Goal: Information Seeking & Learning: Check status

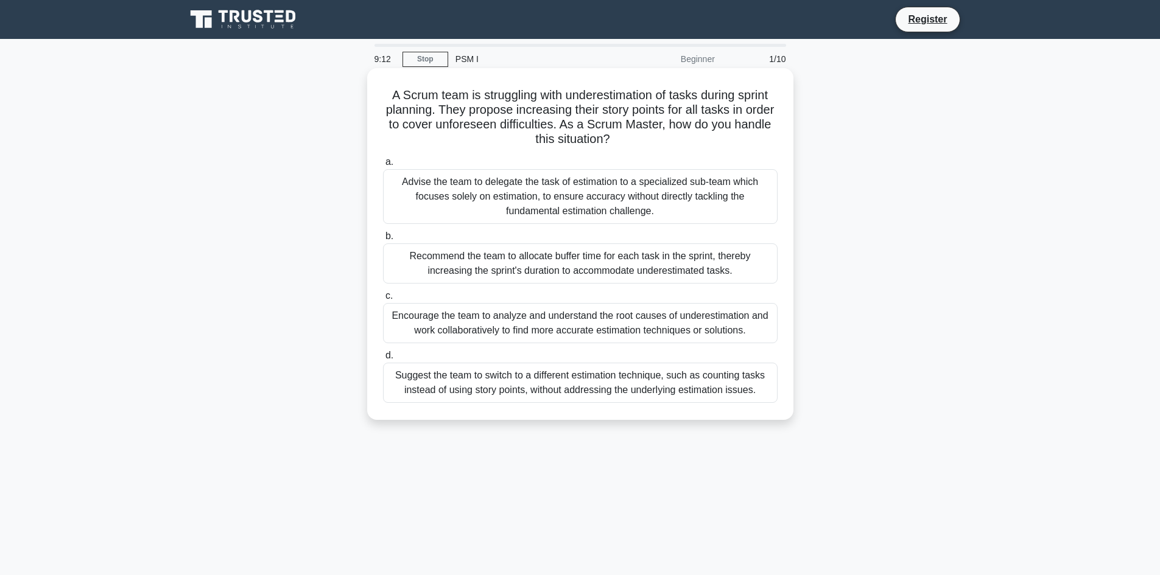
click at [532, 321] on div "Encourage the team to analyze and understand the root causes of underestimation…" at bounding box center [580, 323] width 395 height 40
click at [383, 300] on input "c. Encourage the team to analyze and understand the root causes of underestimat…" at bounding box center [383, 296] width 0 height 8
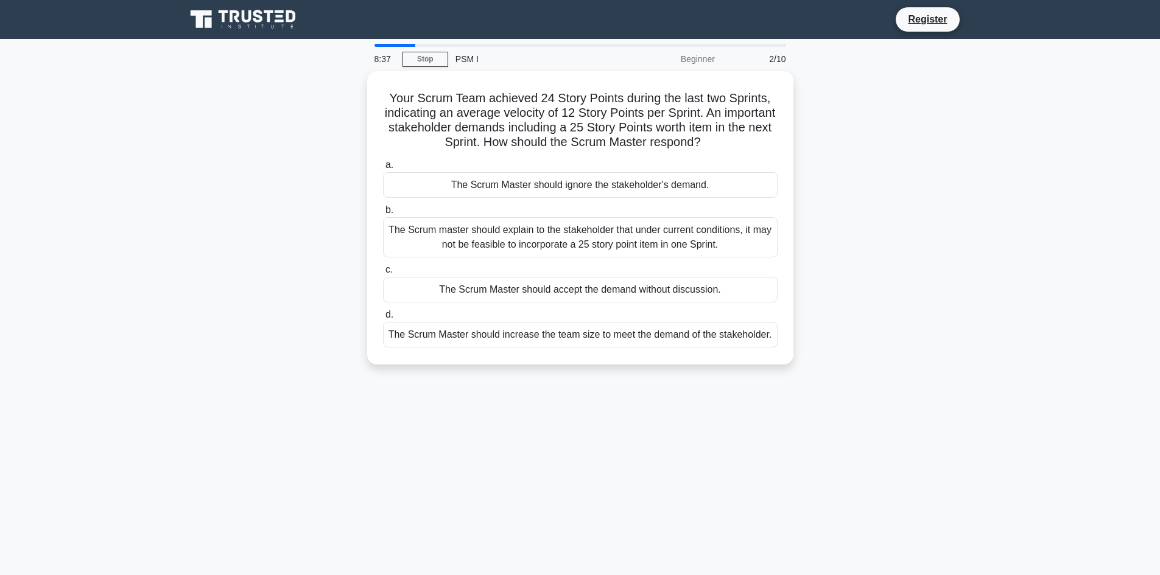
drag, startPoint x: 539, startPoint y: 289, endPoint x: 837, endPoint y: 280, distance: 297.9
click at [837, 280] on div "Your Scrum Team achieved 24 Story Points during the last two Sprints, indicatin…" at bounding box center [580, 225] width 804 height 308
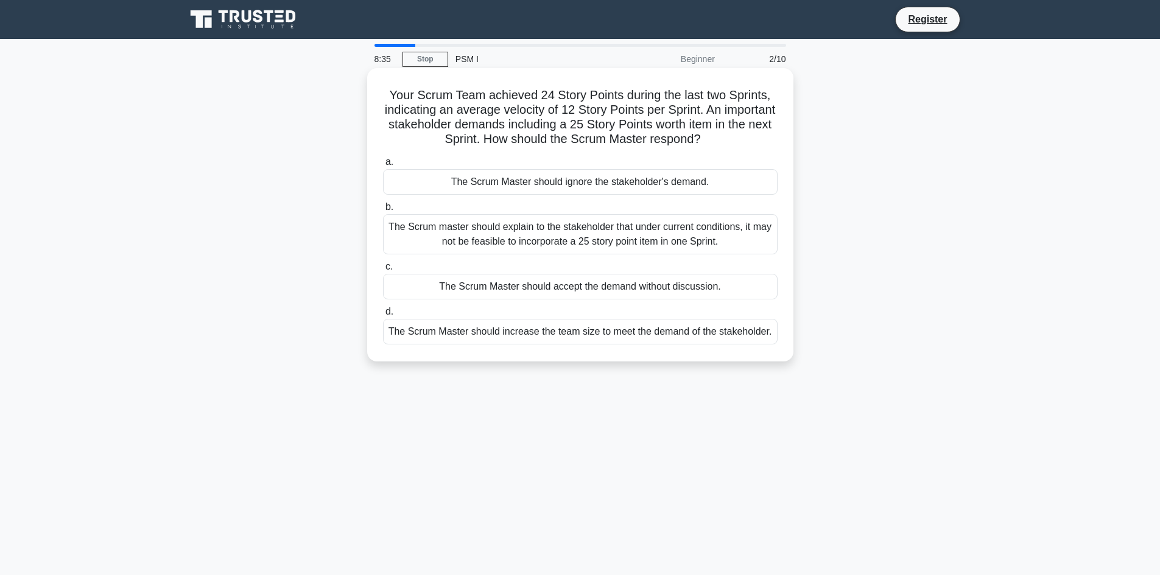
click at [608, 248] on div "The Scrum master should explain to the stakeholder that under current condition…" at bounding box center [580, 234] width 395 height 40
click at [383, 211] on input "b. The Scrum master should explain to the stakeholder that under current condit…" at bounding box center [383, 207] width 0 height 8
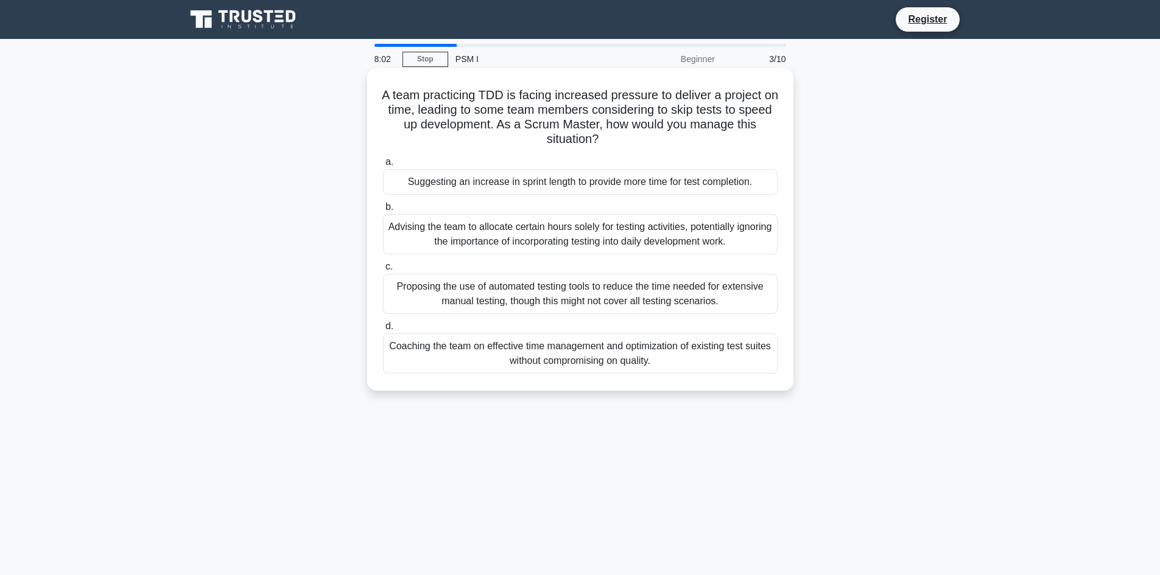
click at [504, 353] on div "Coaching the team on effective time management and optimization of existing tes…" at bounding box center [580, 354] width 395 height 40
click at [383, 331] on input "d. Coaching the team on effective time management and optimization of existing …" at bounding box center [383, 327] width 0 height 8
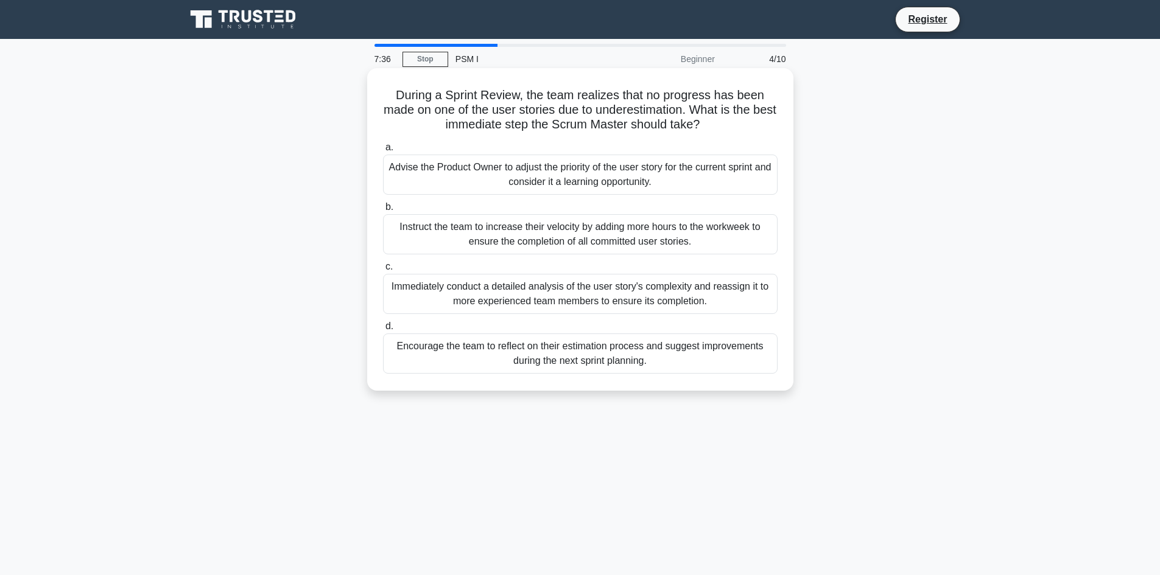
click at [502, 179] on div "Advise the Product Owner to adjust the priority of the user story for the curre…" at bounding box center [580, 175] width 395 height 40
click at [383, 152] on input "a. Advise the Product Owner to adjust the priority of the user story for the cu…" at bounding box center [383, 148] width 0 height 8
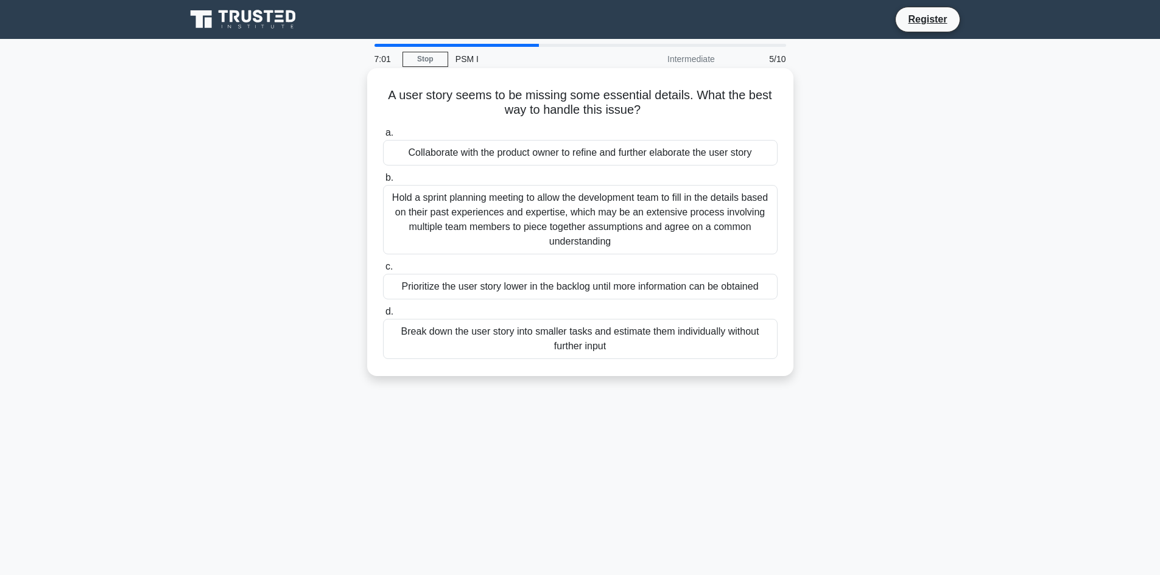
click at [522, 245] on div "Hold a sprint planning meeting to allow the development team to fill in the det…" at bounding box center [580, 219] width 395 height 69
click at [383, 182] on input "b. Hold a sprint planning meeting to allow the development team to fill in the …" at bounding box center [383, 178] width 0 height 8
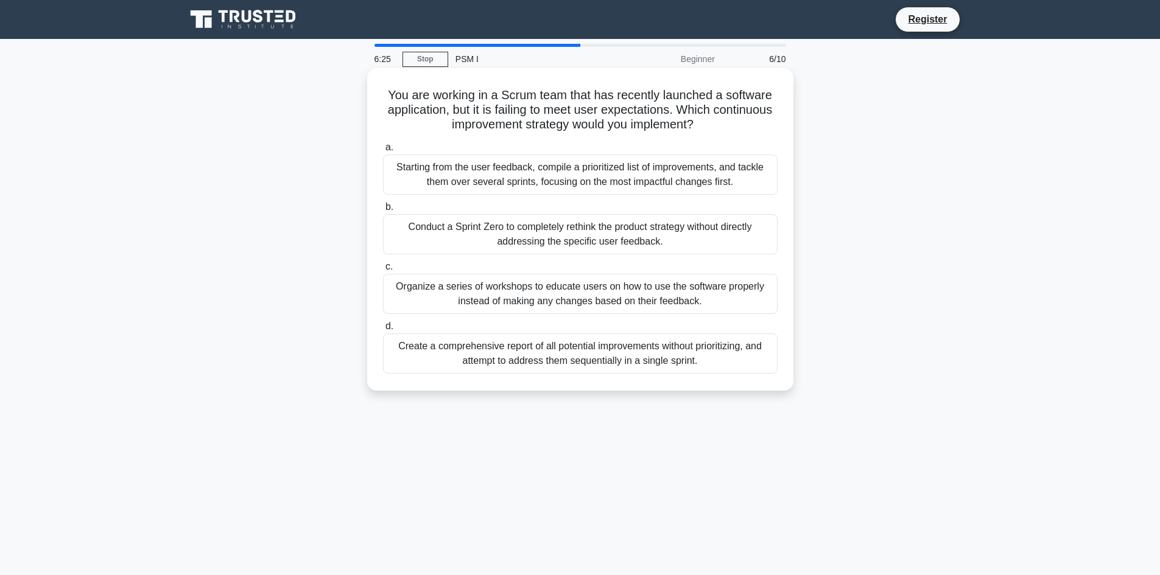
click at [533, 171] on div "Starting from the user feedback, compile a prioritized list of improvements, an…" at bounding box center [580, 175] width 395 height 40
click at [383, 152] on input "a. Starting from the user feedback, compile a prioritized list of improvements,…" at bounding box center [383, 148] width 0 height 8
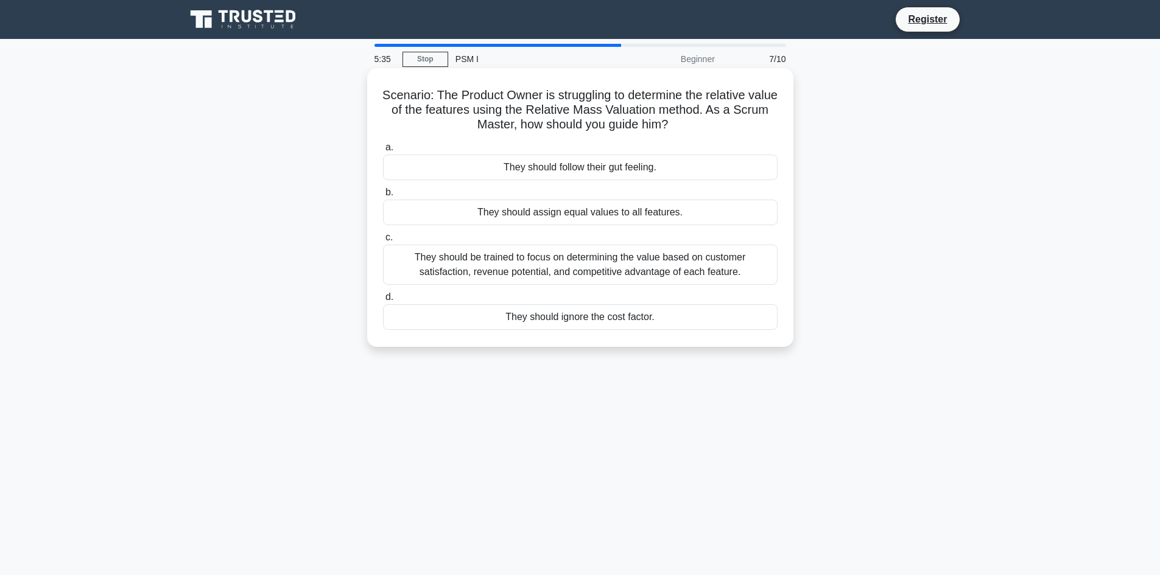
click at [512, 267] on div "They should be trained to focus on determining the value based on customer sati…" at bounding box center [580, 265] width 395 height 40
click at [383, 242] on input "c. They should be trained to focus on determining the value based on customer s…" at bounding box center [383, 238] width 0 height 8
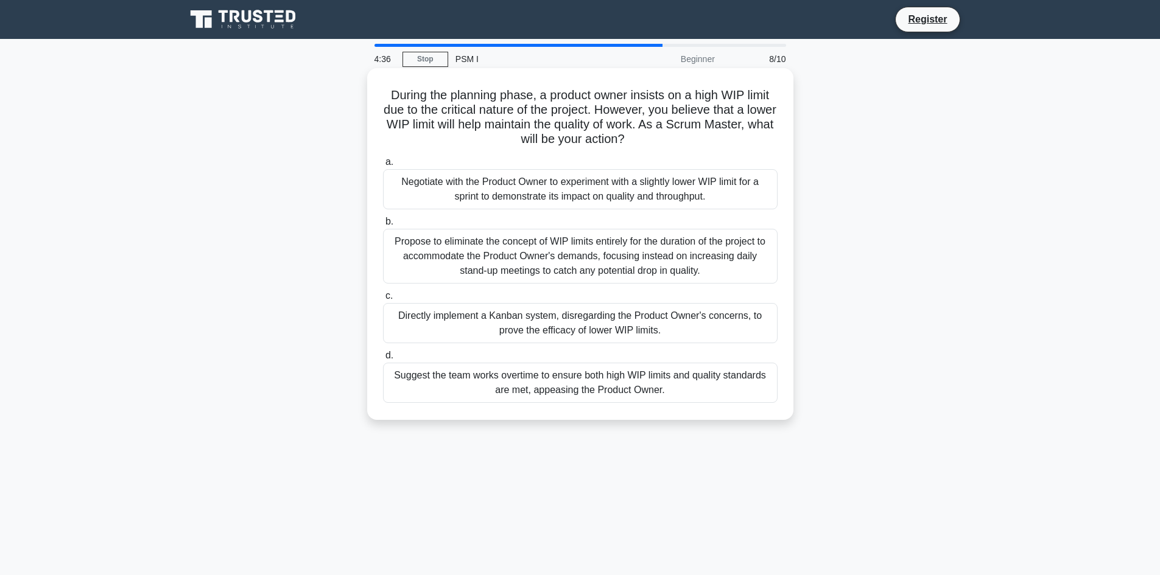
click at [590, 249] on div "Propose to eliminate the concept of WIP limits entirely for the duration of the…" at bounding box center [580, 256] width 395 height 55
click at [383, 226] on input "b. Propose to eliminate the concept of WIP limits entirely for the duration of …" at bounding box center [383, 222] width 0 height 8
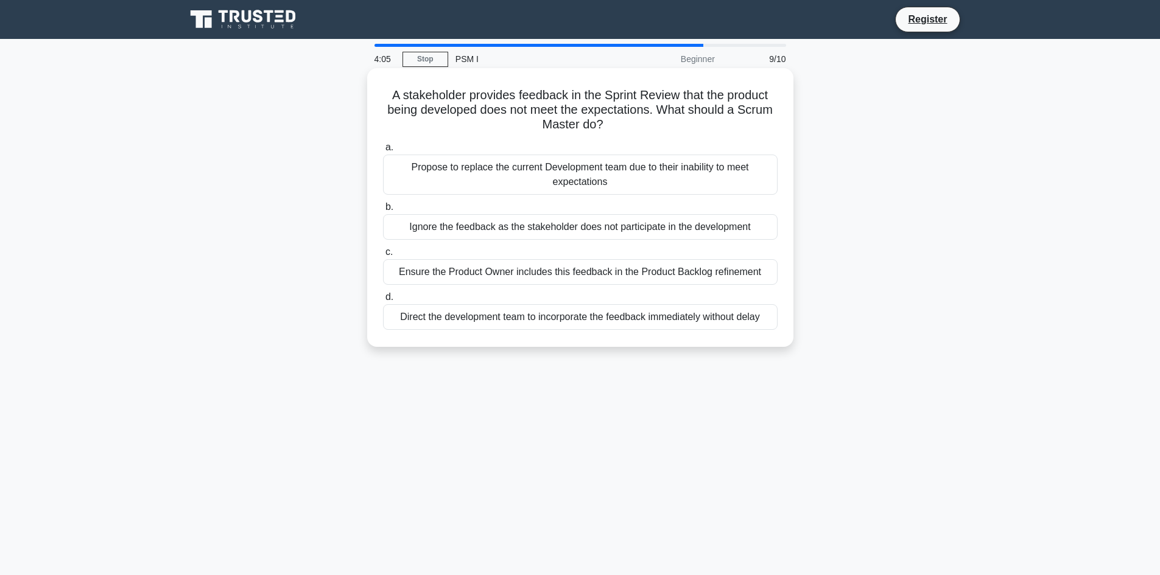
click at [560, 275] on div "Ensure the Product Owner includes this feedback in the Product Backlog refineme…" at bounding box center [580, 272] width 395 height 26
click at [383, 256] on input "c. Ensure the Product Owner includes this feedback in the Product Backlog refin…" at bounding box center [383, 252] width 0 height 8
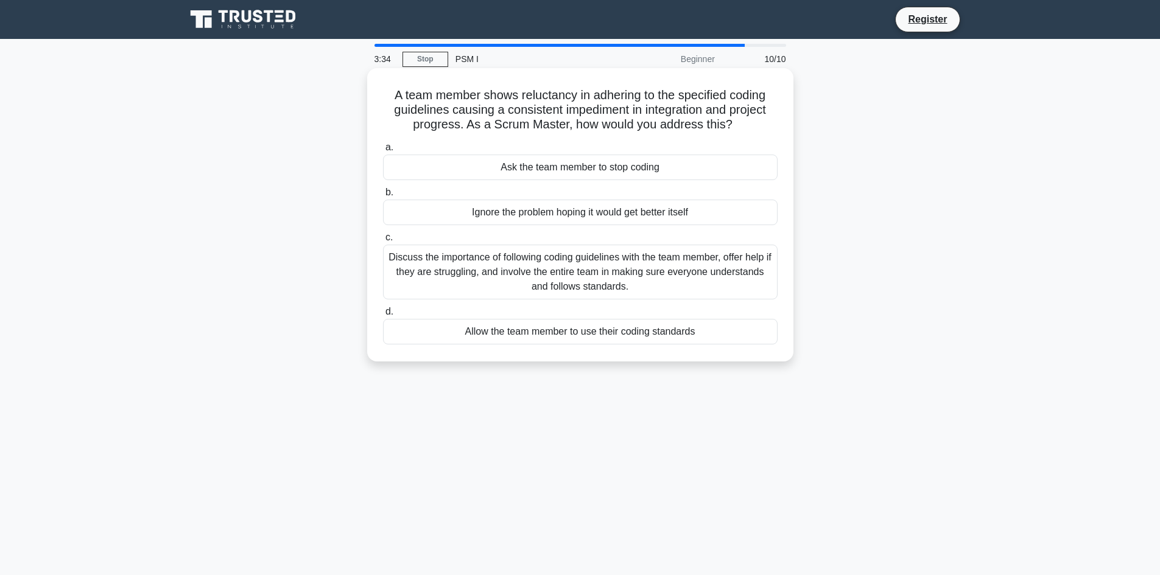
click at [554, 292] on div "Discuss the importance of following coding guidelines with the team member, off…" at bounding box center [580, 272] width 395 height 55
click at [383, 242] on input "c. Discuss the importance of following coding guidelines with the team member, …" at bounding box center [383, 238] width 0 height 8
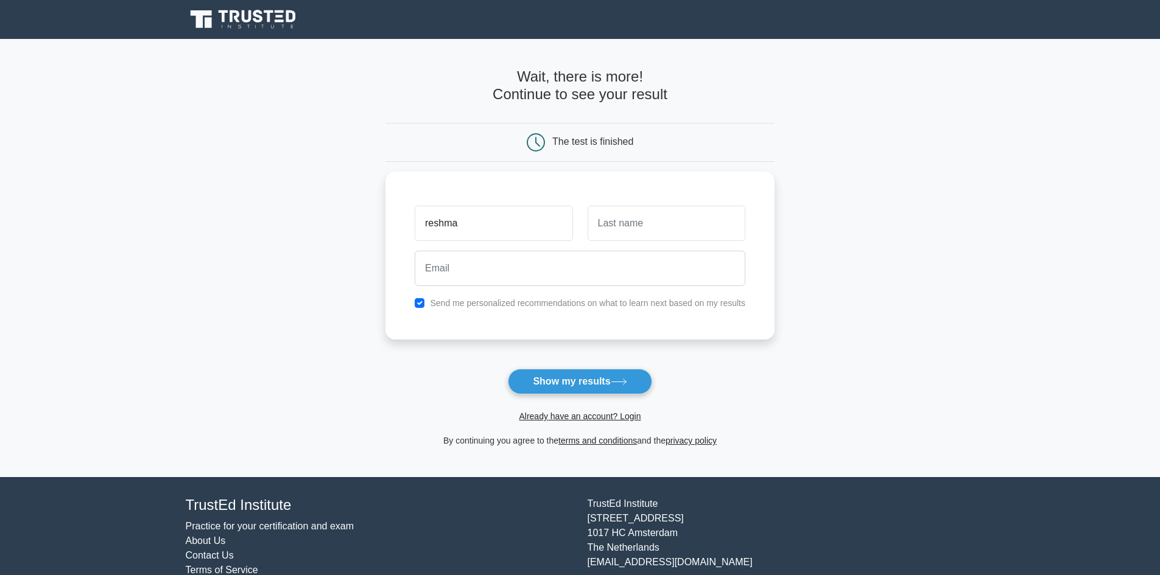
type input "reshma"
type input "[PERSON_NAME]"
type input "thombrereshma@gmail.com"
click at [418, 301] on input "checkbox" at bounding box center [420, 300] width 10 height 10
checkbox input "false"
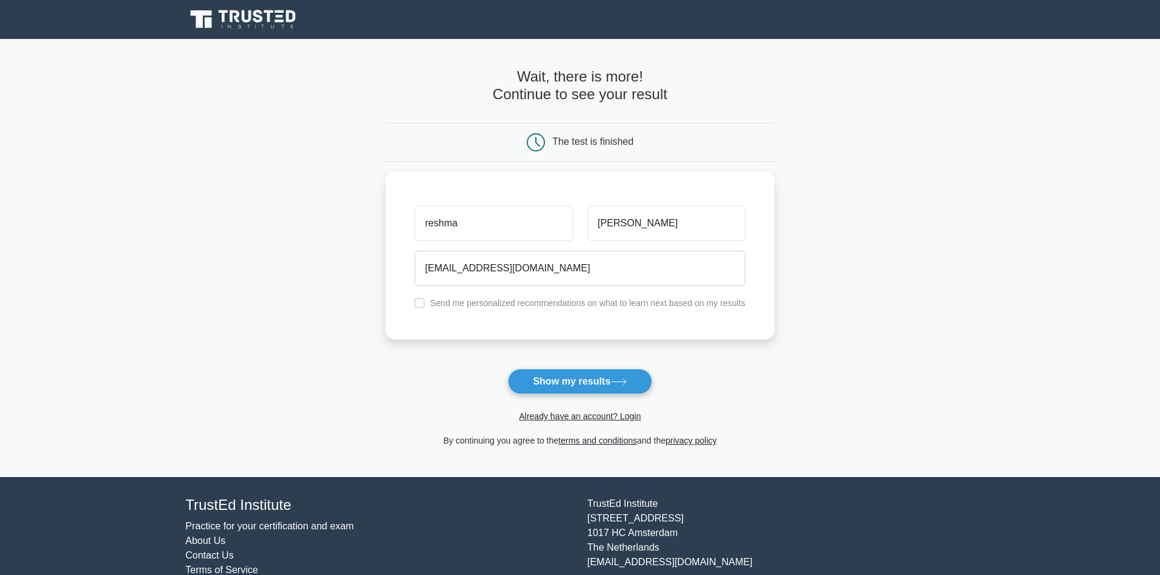
click at [558, 384] on button "Show my results" at bounding box center [580, 382] width 144 height 26
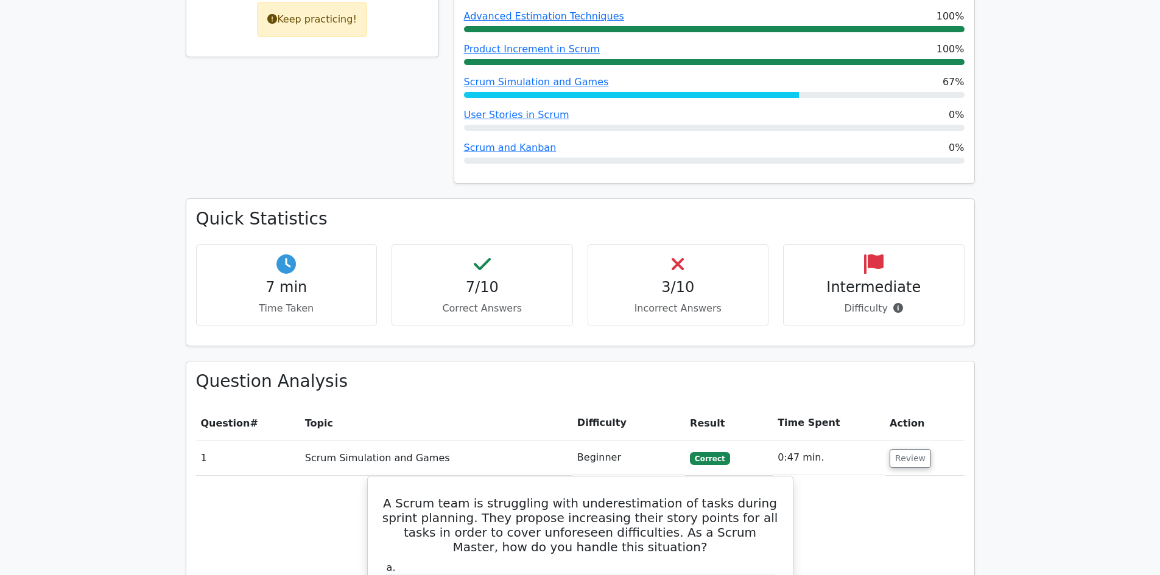
scroll to position [670, 0]
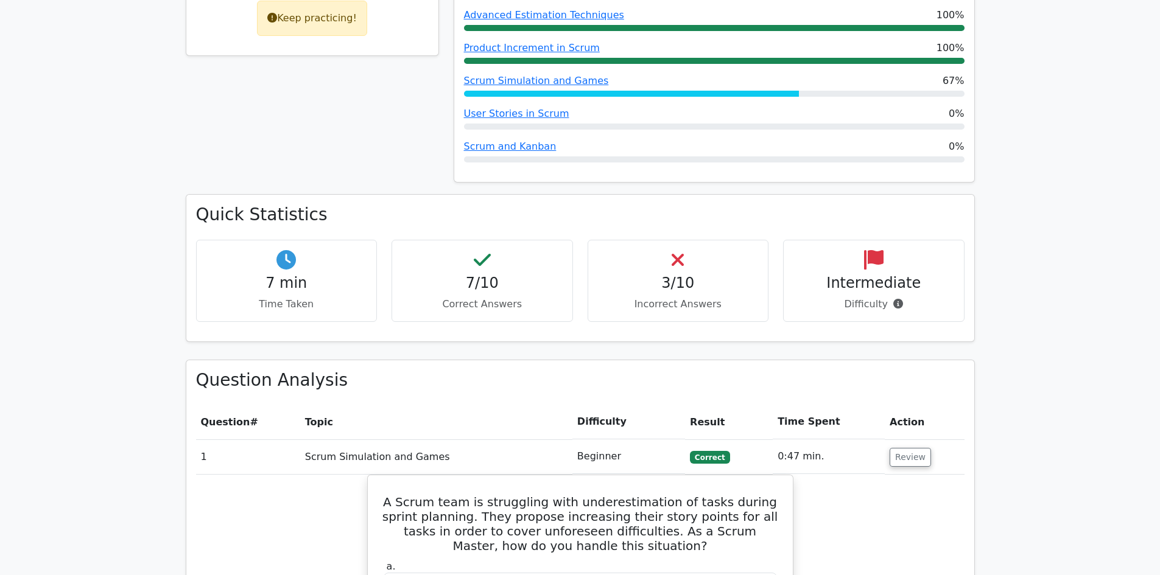
click at [684, 275] on h4 "3/10" at bounding box center [678, 284] width 161 height 18
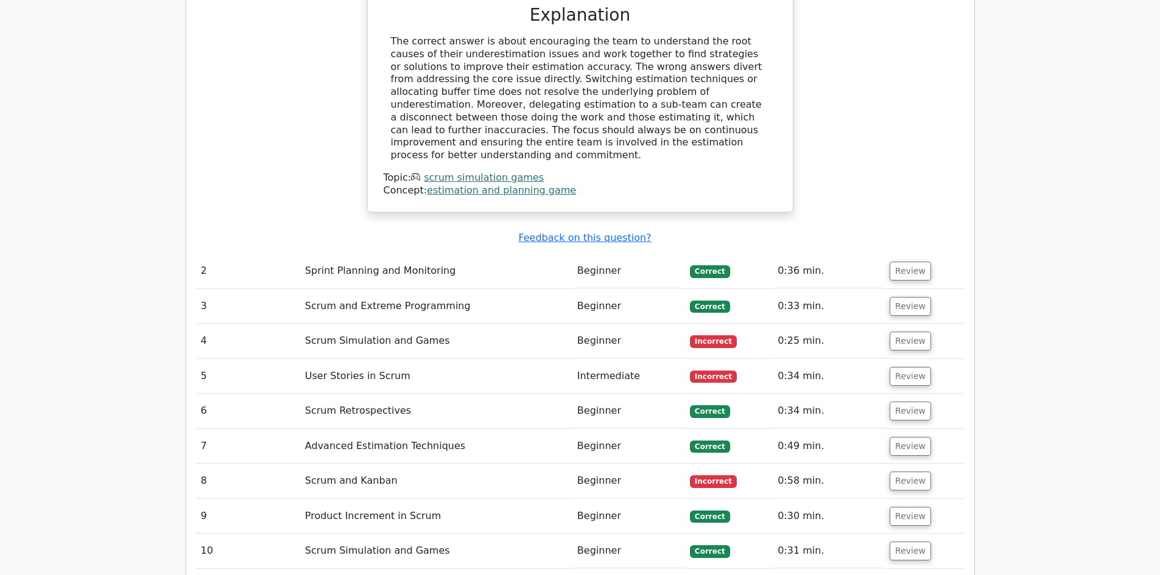
scroll to position [1522, 0]
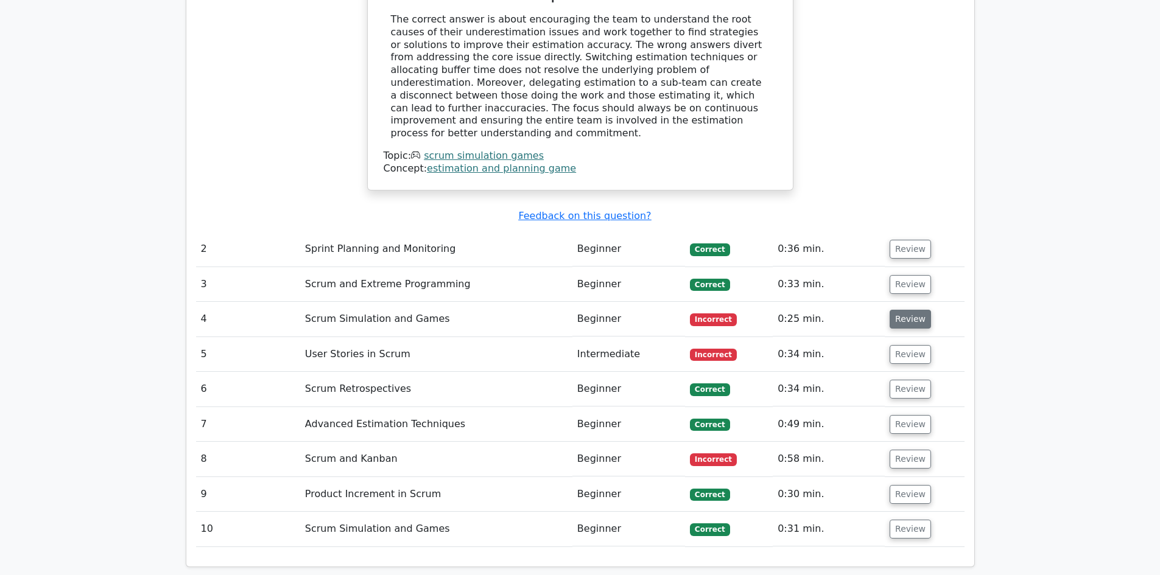
click at [909, 310] on button "Review" at bounding box center [910, 319] width 41 height 19
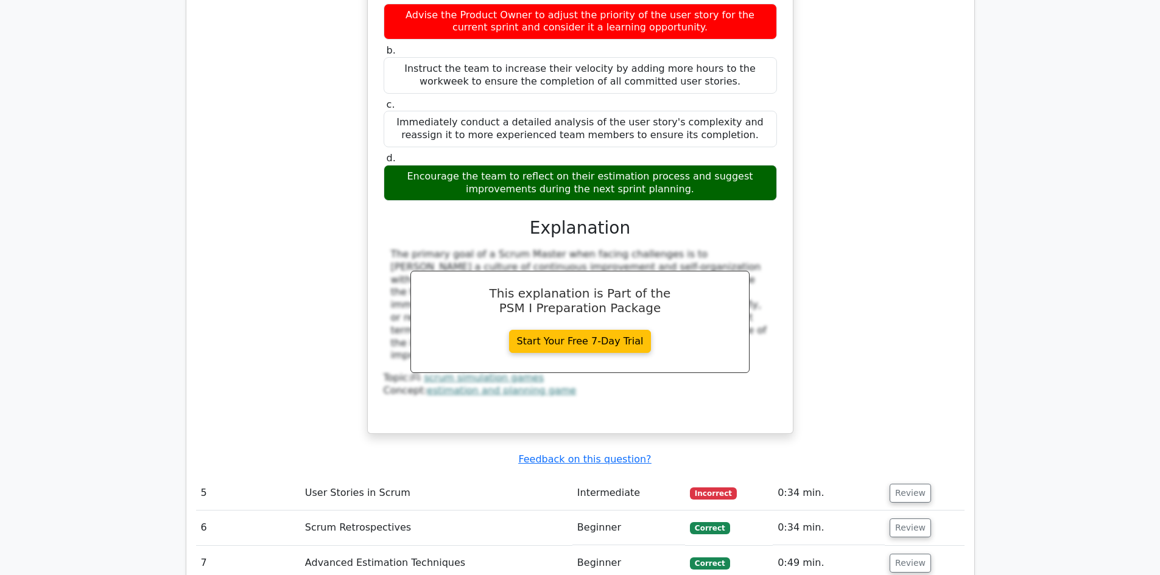
scroll to position [1948, 0]
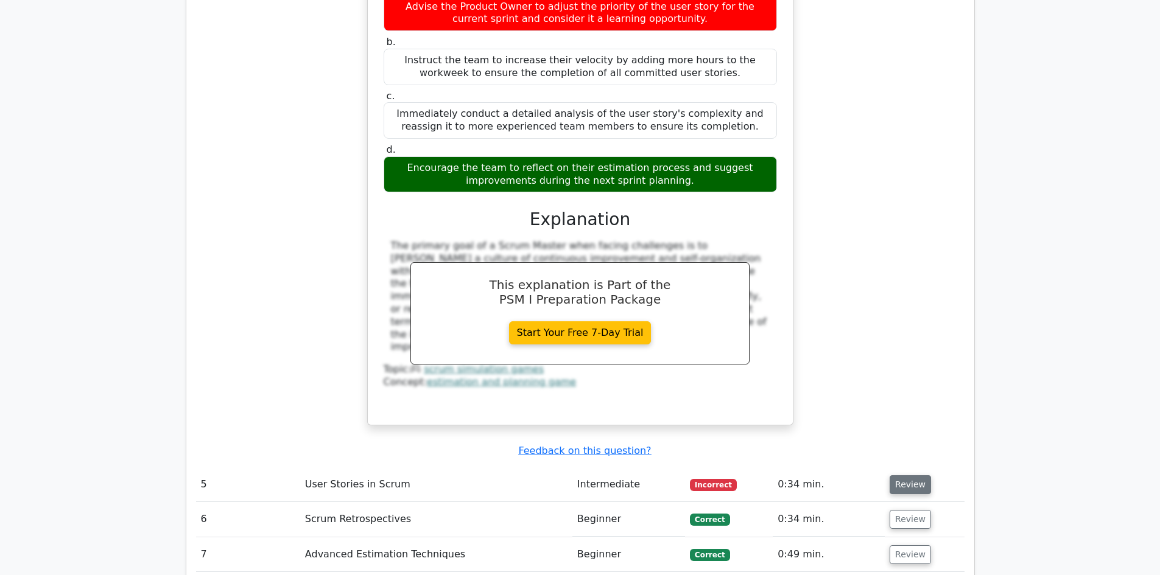
click at [897, 476] on button "Review" at bounding box center [910, 485] width 41 height 19
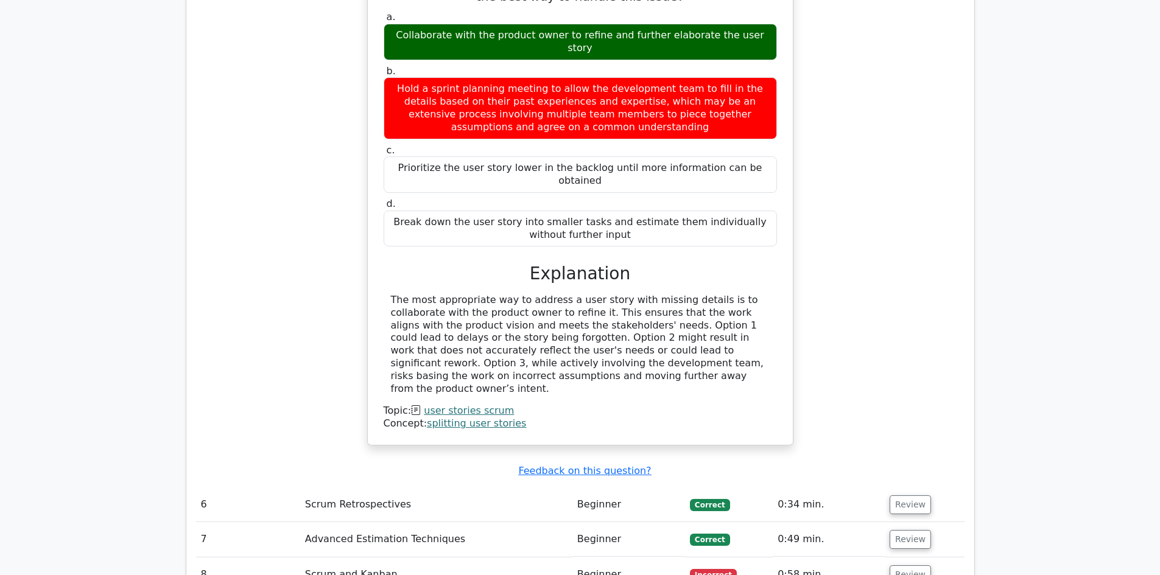
scroll to position [2557, 0]
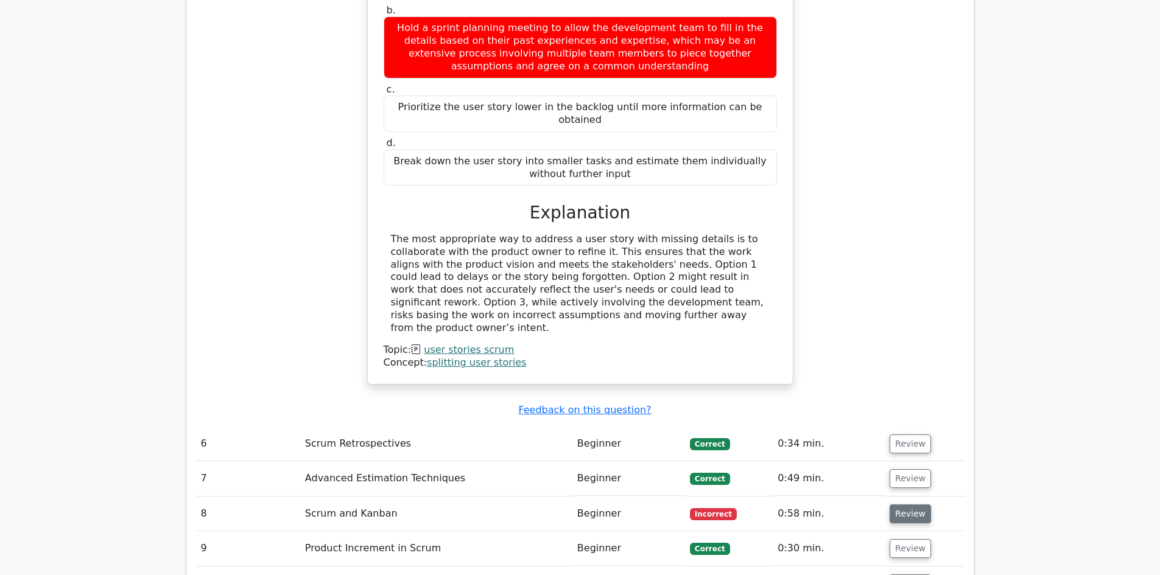
click at [898, 505] on button "Review" at bounding box center [910, 514] width 41 height 19
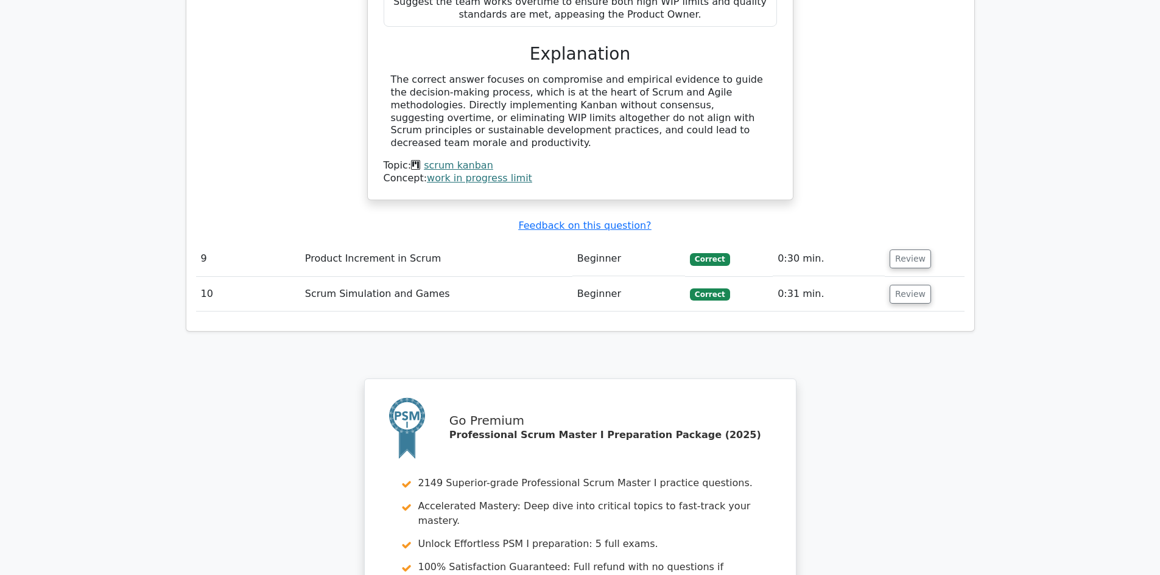
scroll to position [3531, 0]
